Goal: Information Seeking & Learning: Learn about a topic

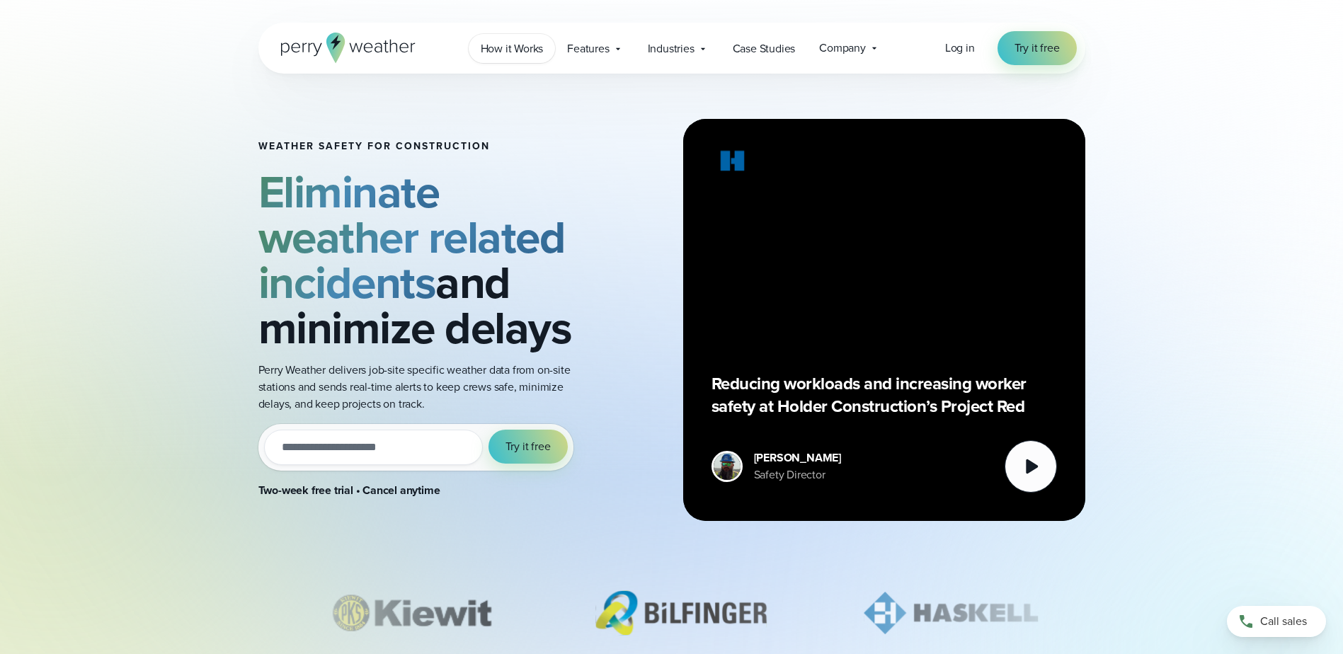
click at [512, 49] on span "How it Works" at bounding box center [512, 48] width 63 height 17
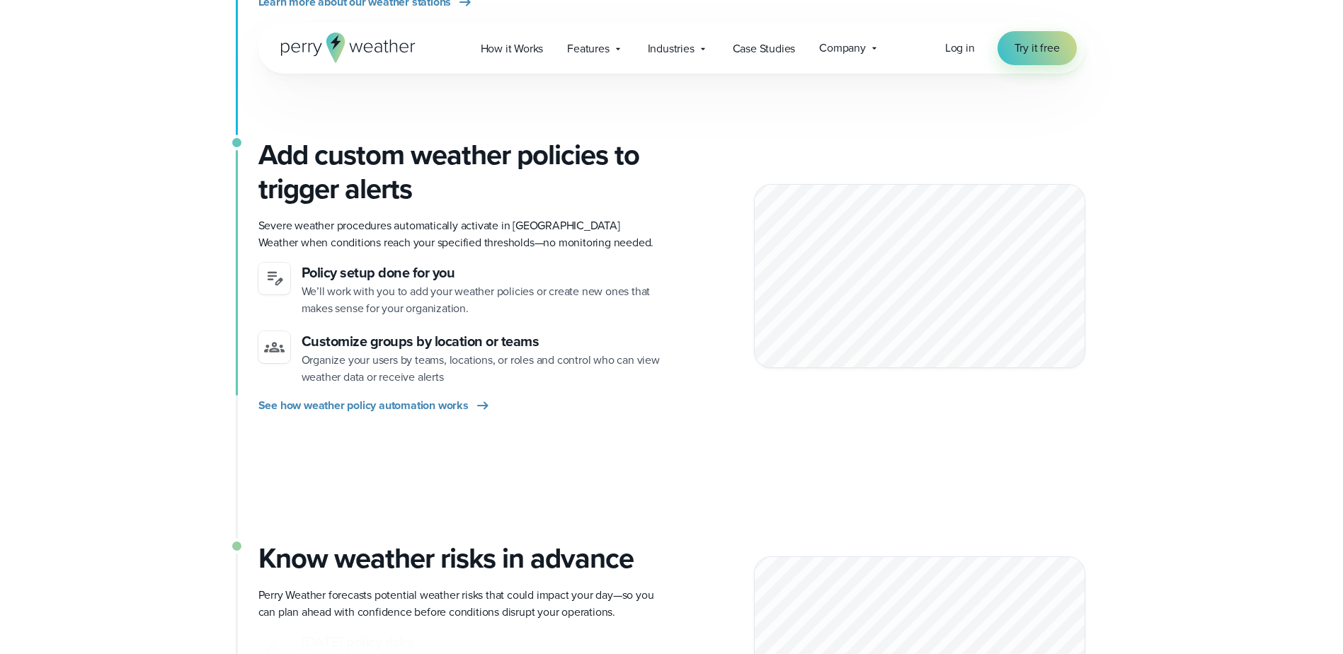
scroll to position [708, 0]
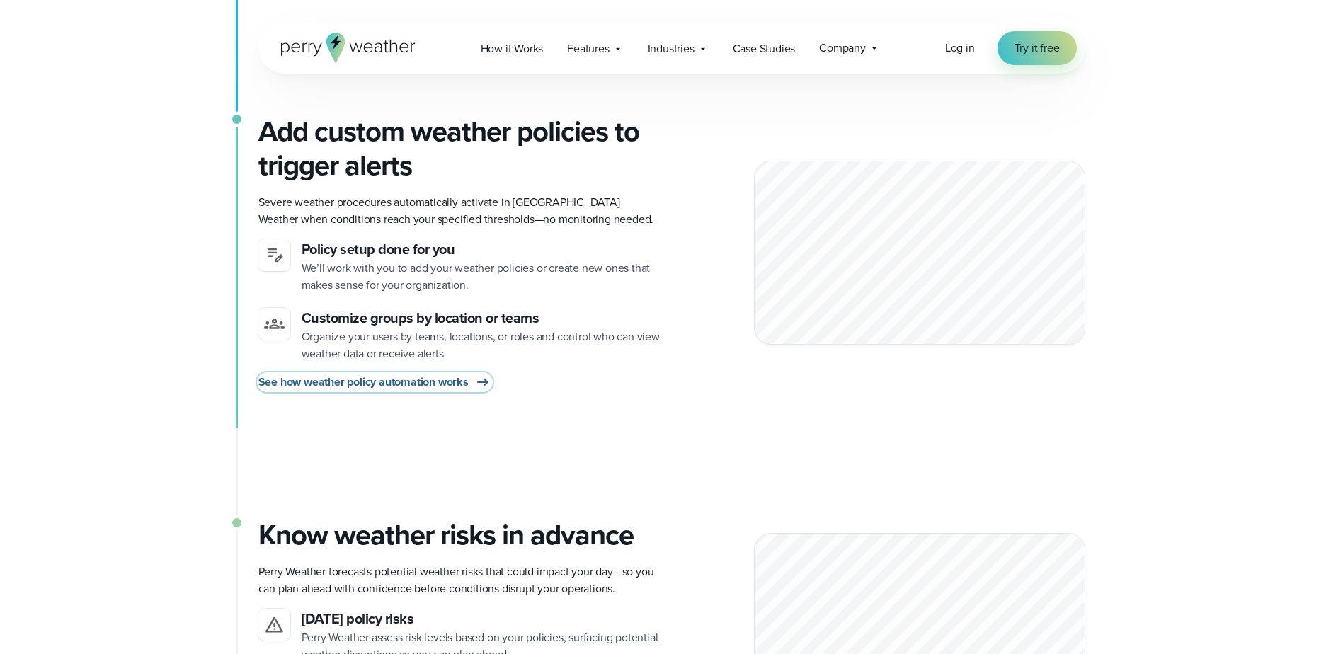
click at [371, 381] on span "See how weather policy automation works" at bounding box center [363, 382] width 210 height 17
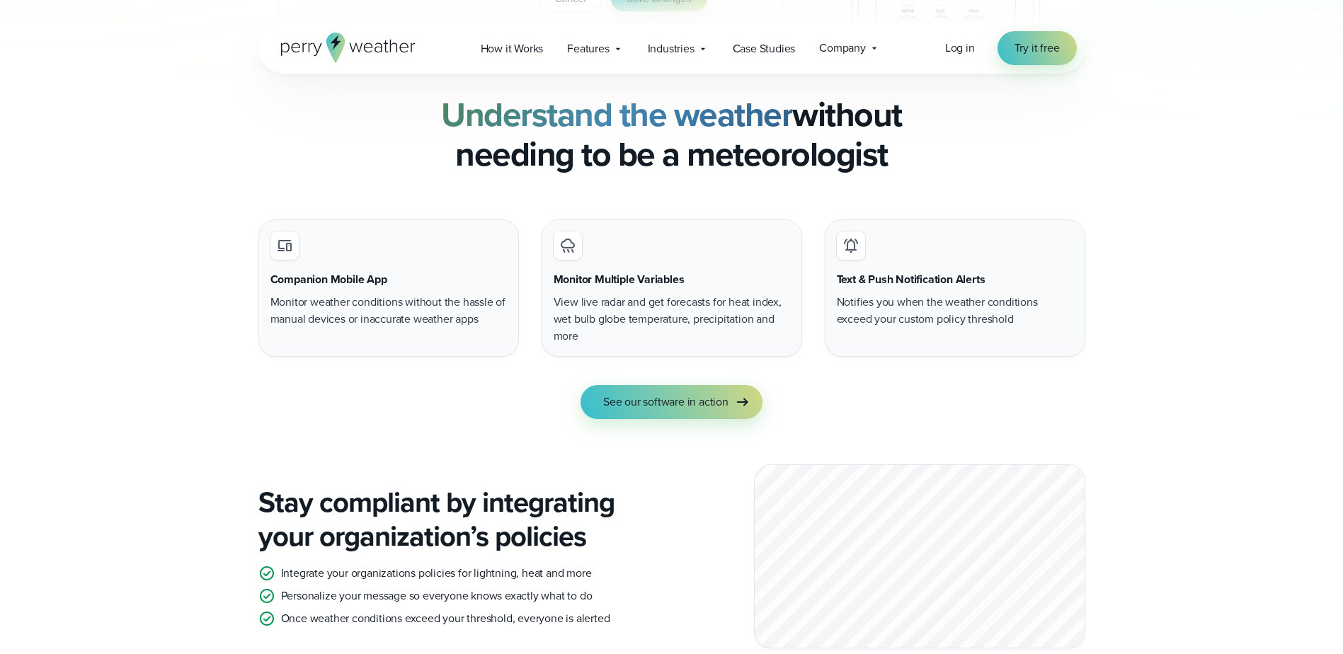
scroll to position [1204, 0]
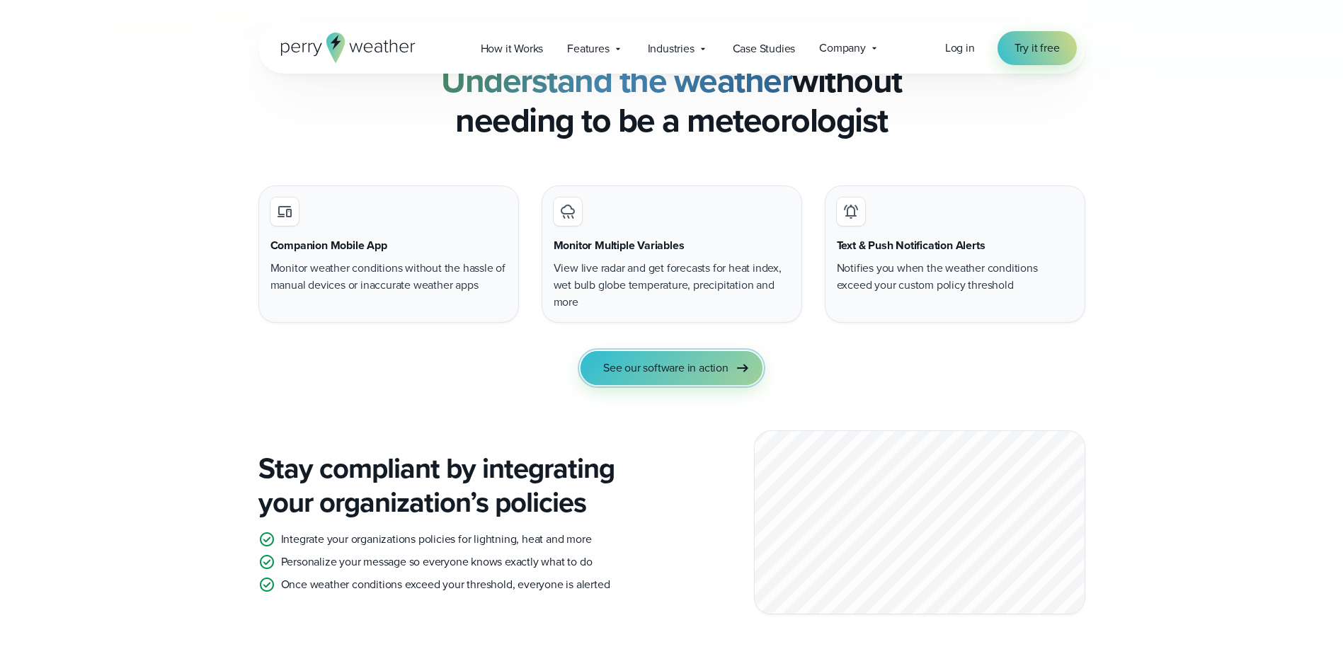
click at [698, 366] on span "See our software in action" at bounding box center [665, 368] width 125 height 17
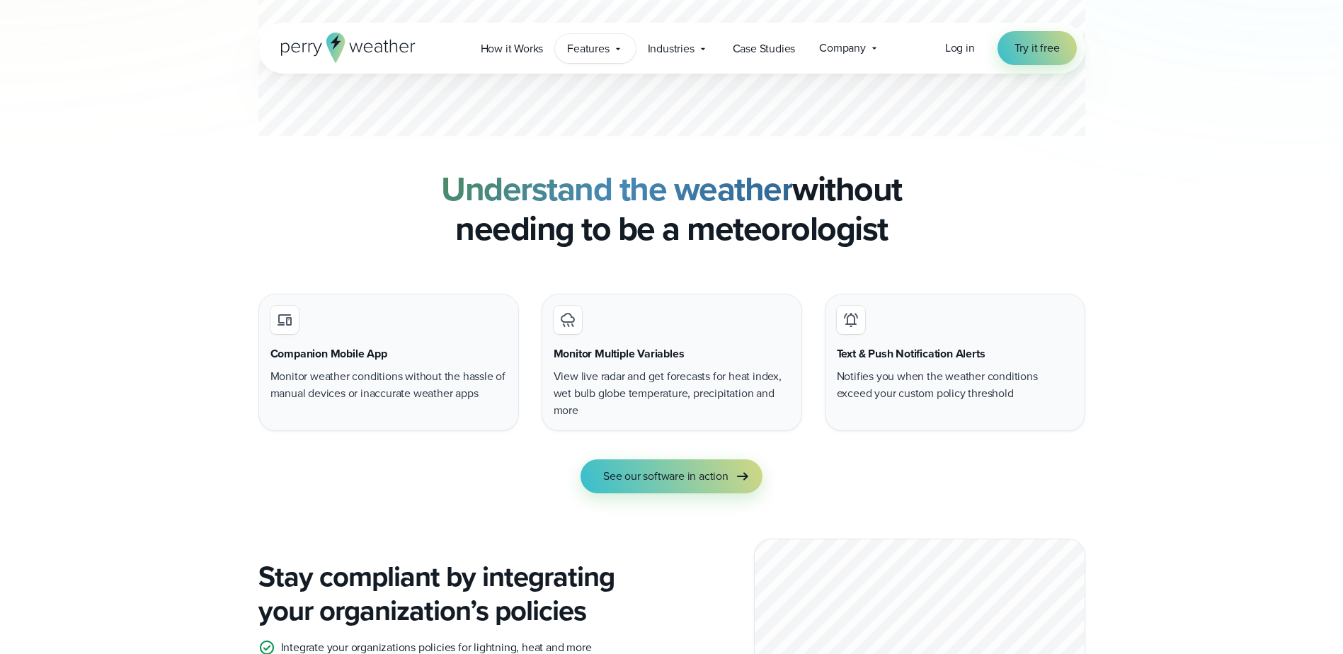
click at [597, 47] on span "Features" at bounding box center [588, 48] width 42 height 17
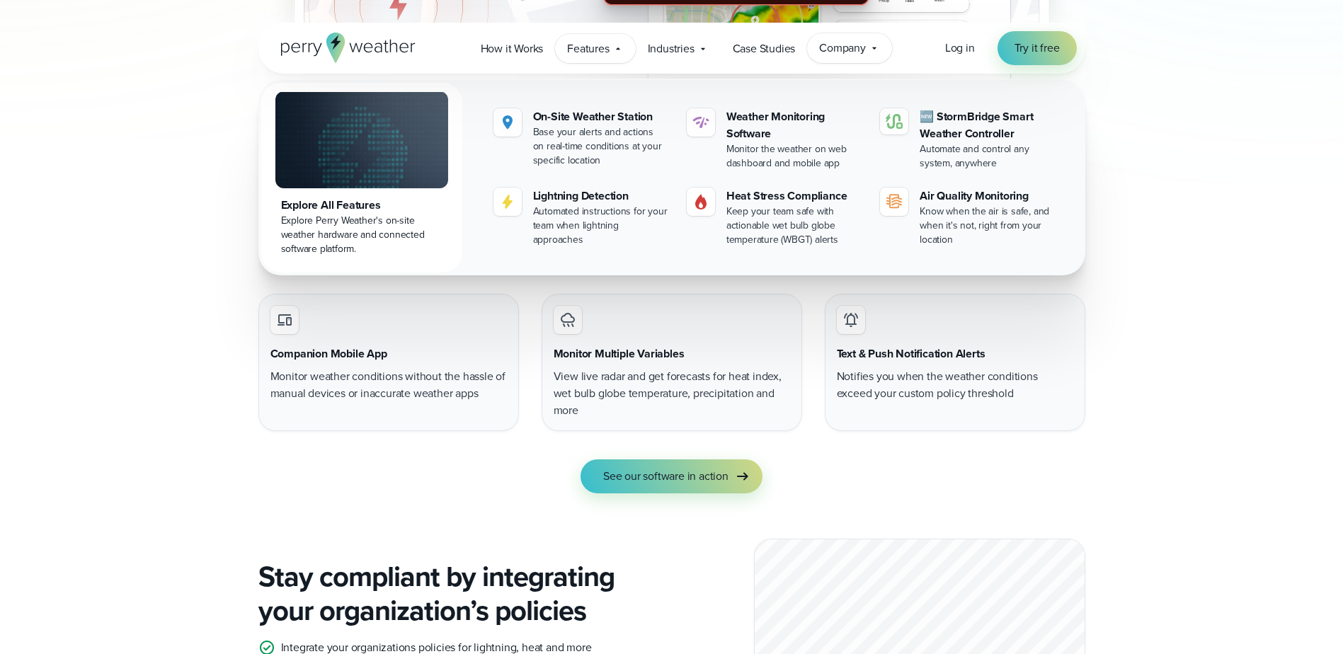
click at [878, 50] on icon at bounding box center [874, 47] width 11 height 11
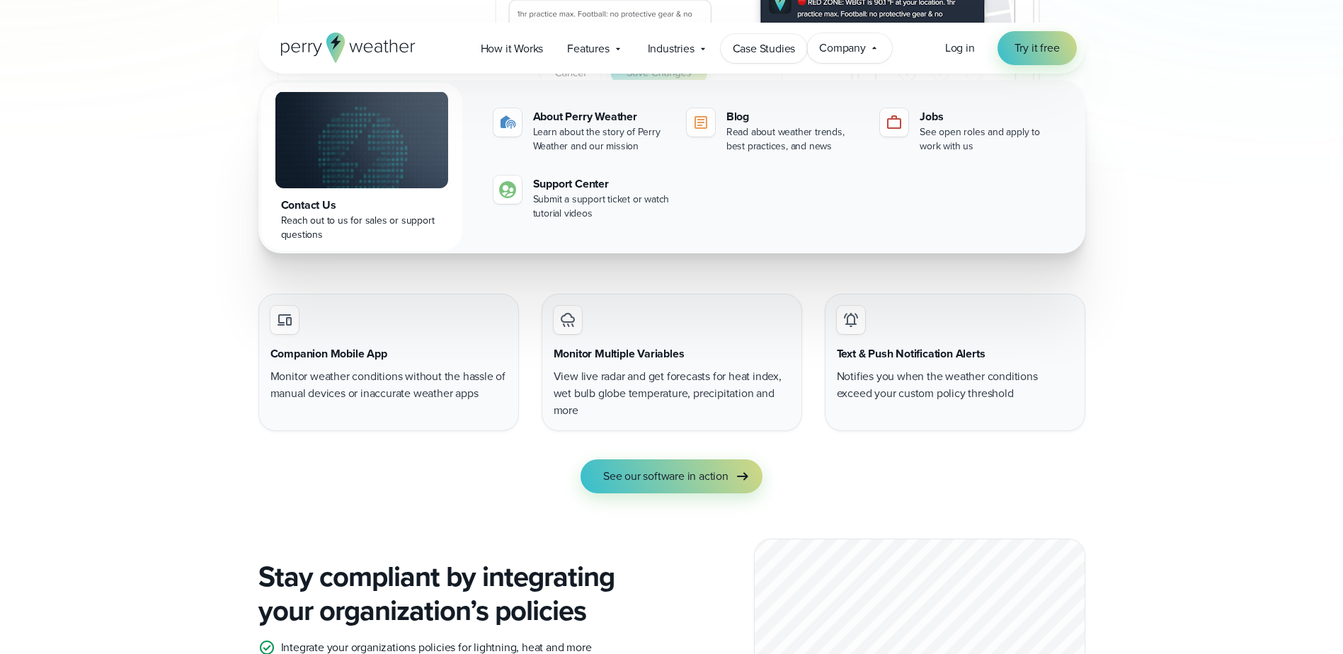
click at [760, 50] on span "Case Studies" at bounding box center [764, 48] width 63 height 17
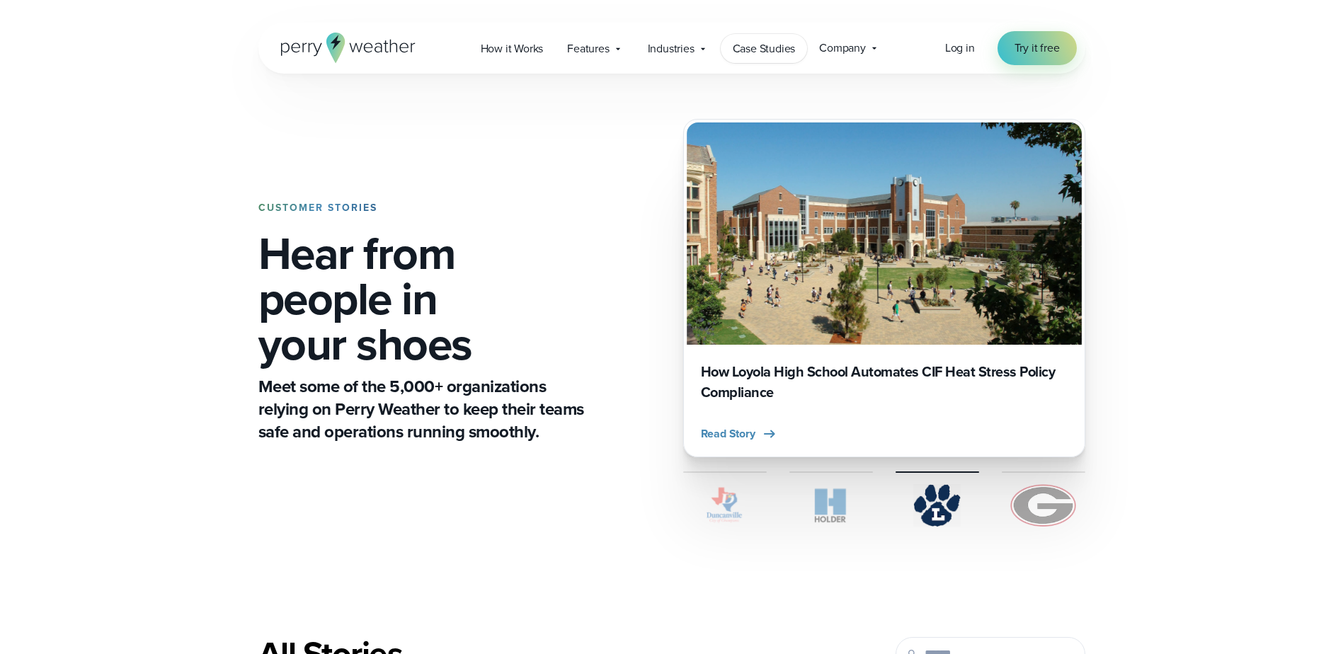
click at [770, 48] on span "Case Studies" at bounding box center [764, 48] width 63 height 17
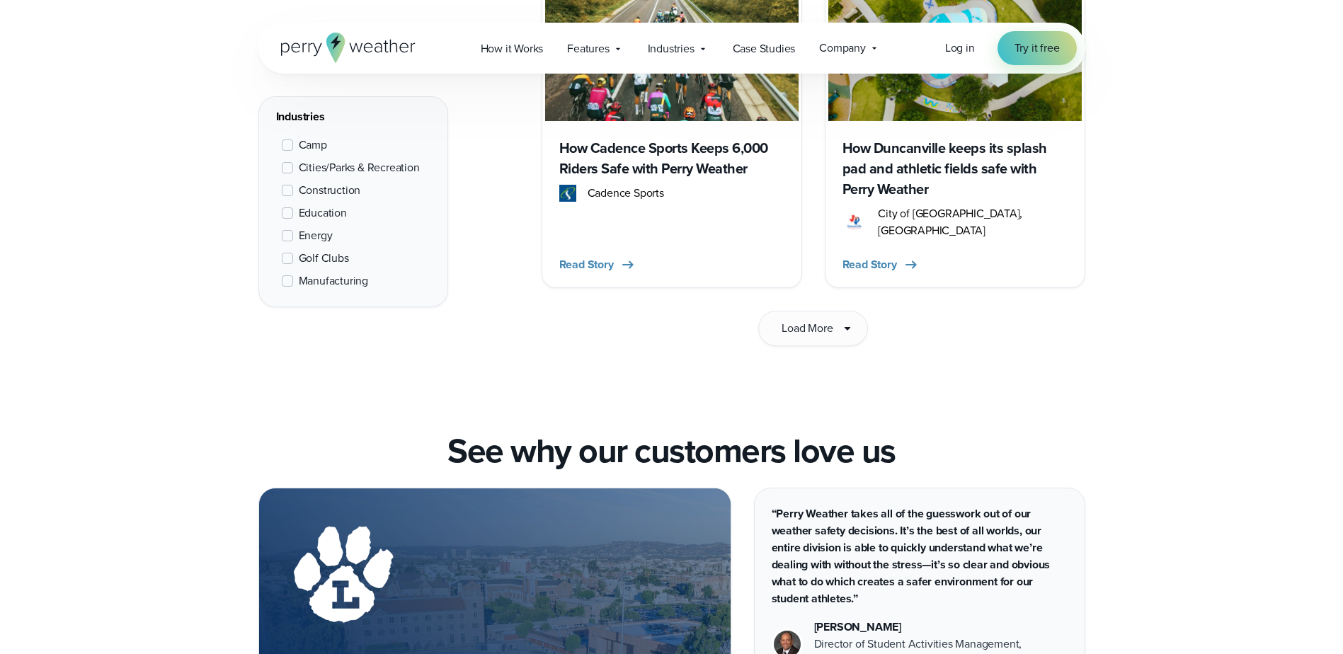
scroll to position [2478, 0]
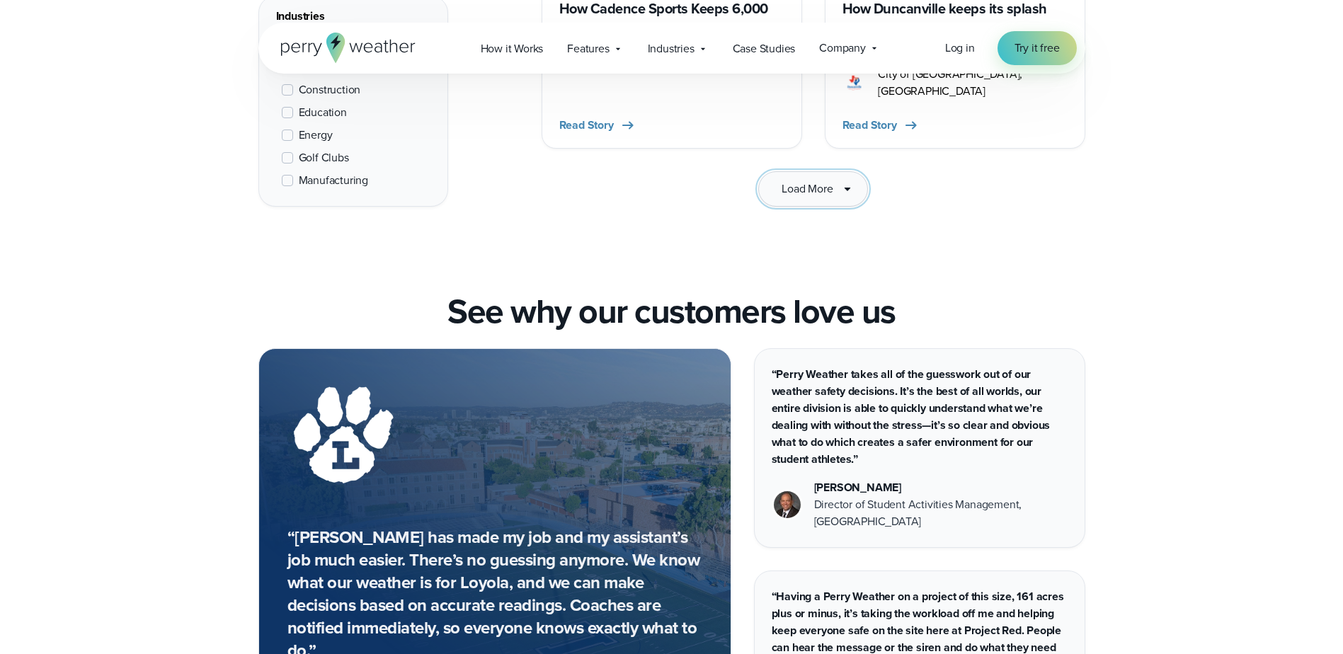
click at [773, 171] on button "Load More" at bounding box center [812, 188] width 109 height 35
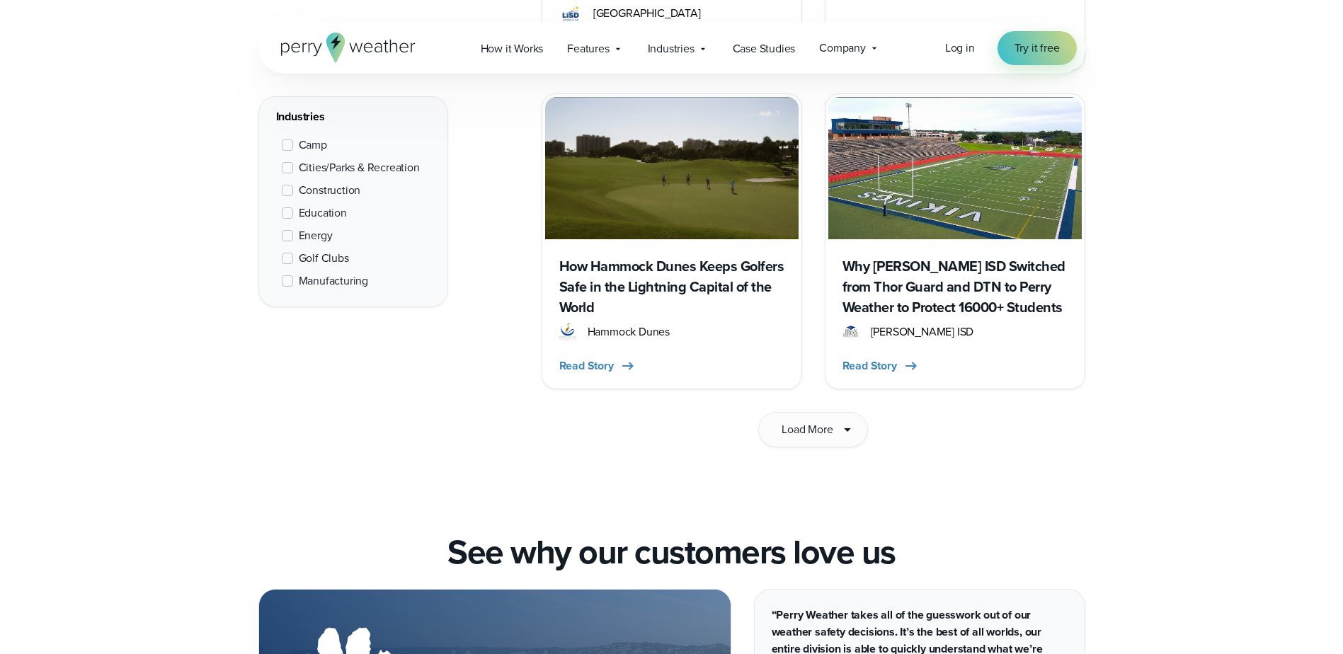
scroll to position [4248, 0]
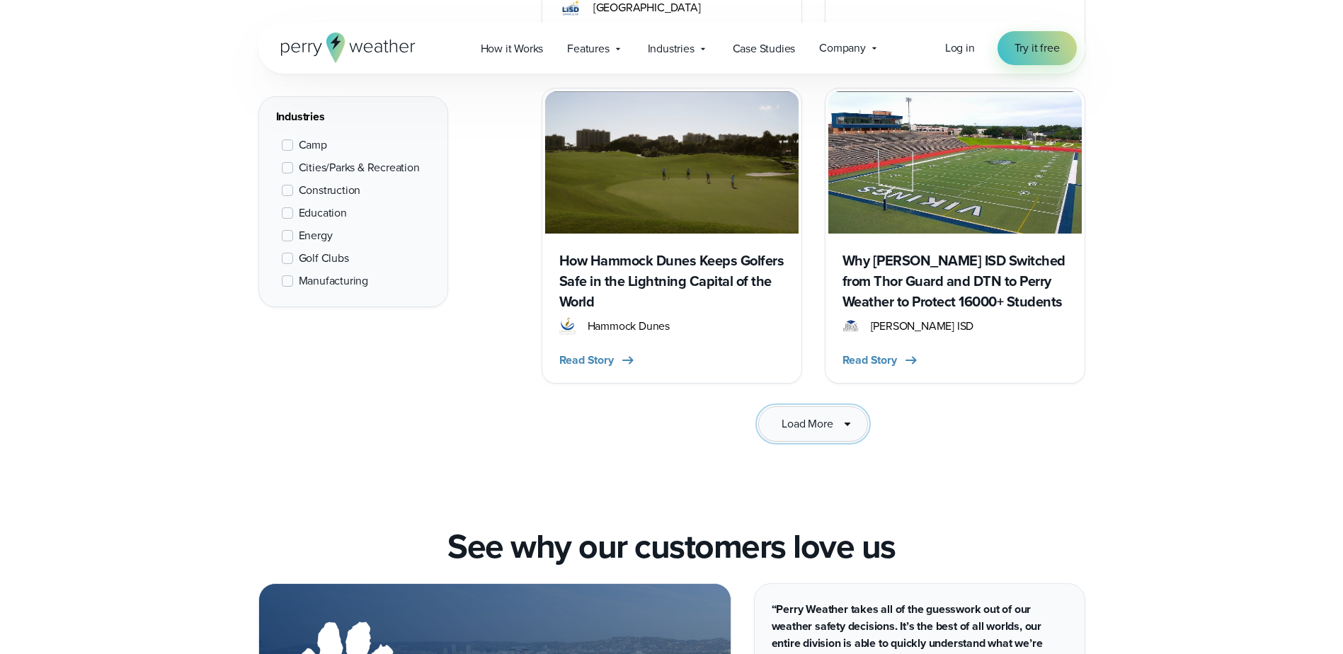
click at [819, 416] on span "Load More" at bounding box center [807, 424] width 51 height 17
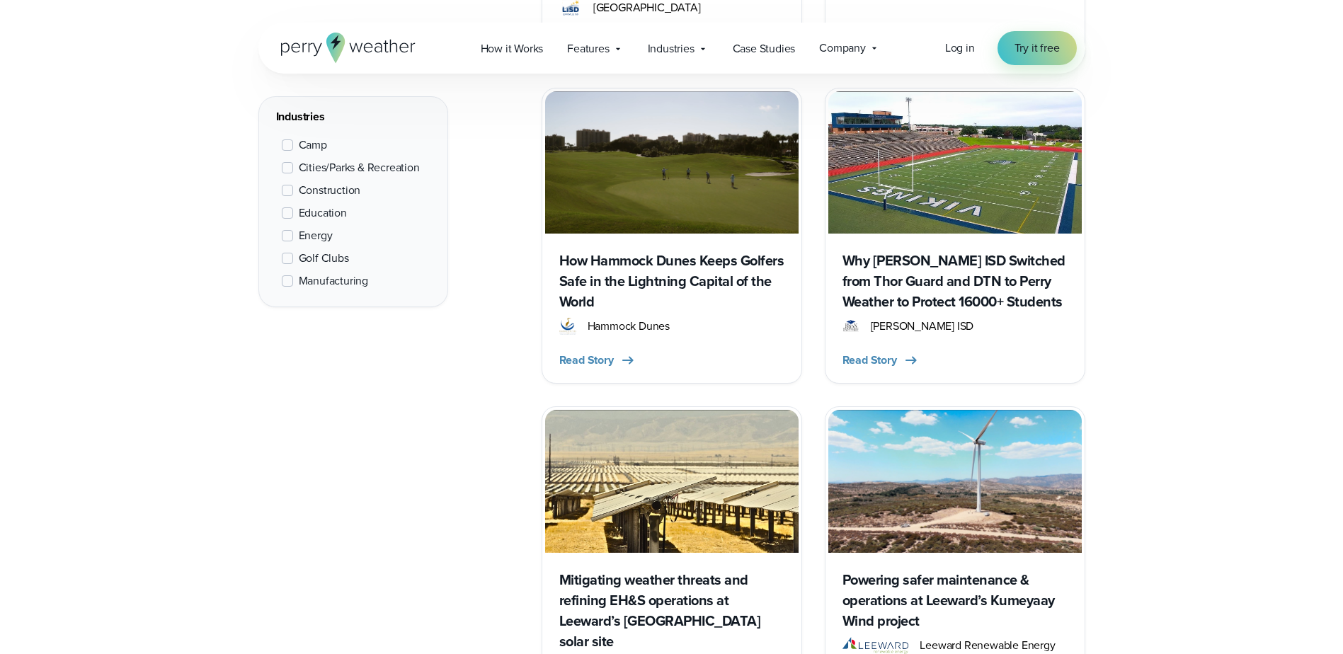
click at [288, 189] on span at bounding box center [287, 190] width 11 height 11
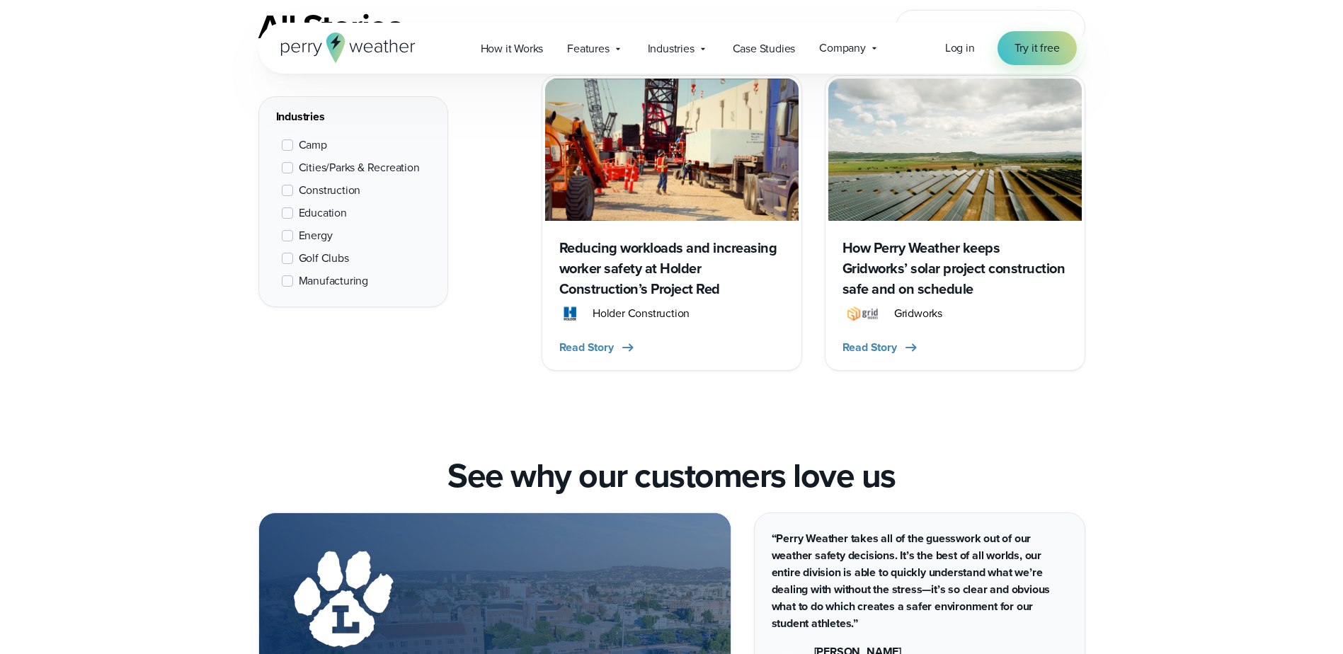
scroll to position [532, 0]
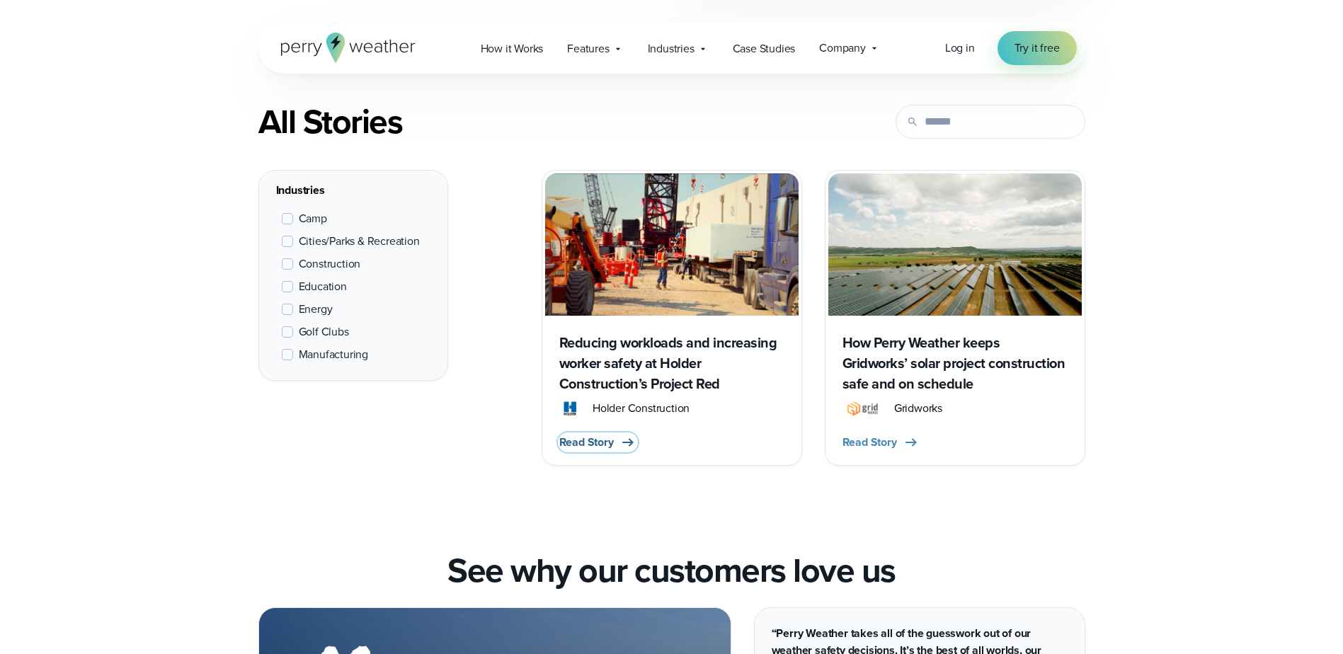
click at [586, 448] on span "Read Story" at bounding box center [586, 442] width 55 height 17
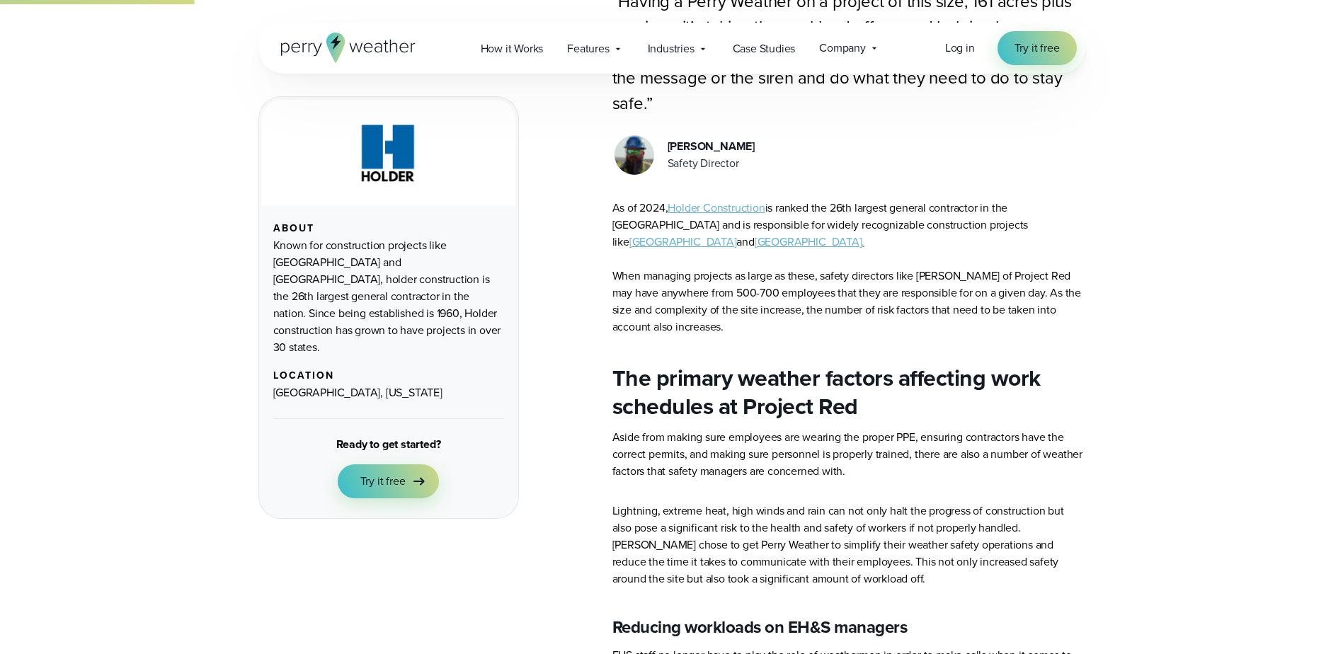
scroll to position [425, 0]
